Goal: Contribute content: Add original content to the website for others to see

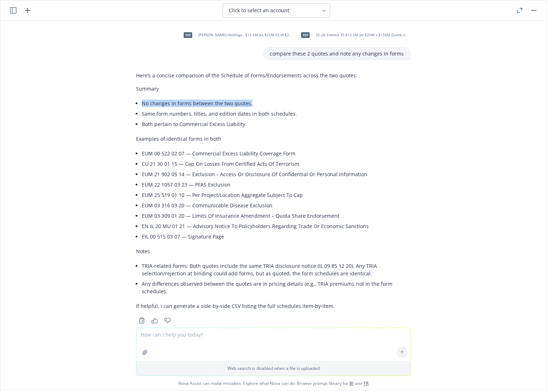
scroll to position [7, 0]
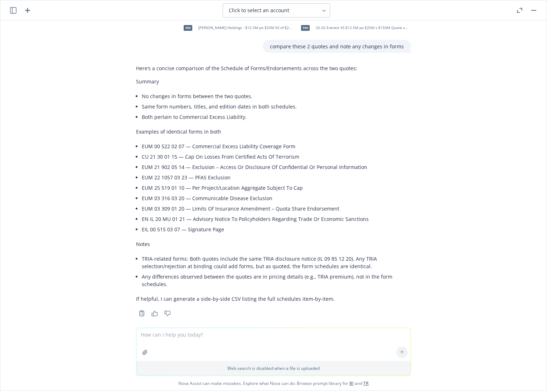
click at [193, 339] on textarea at bounding box center [273, 344] width 274 height 33
type textarea "carveback"
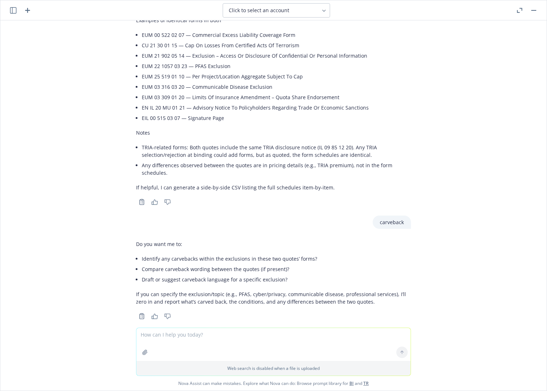
scroll to position [121, 0]
